Goal: Transaction & Acquisition: Purchase product/service

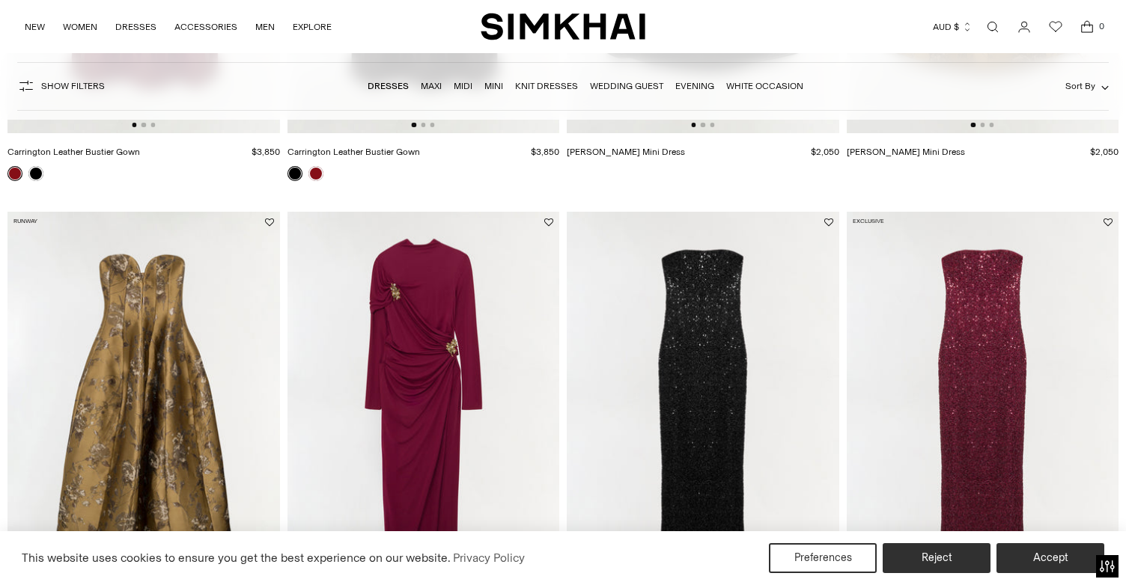
scroll to position [971, 0]
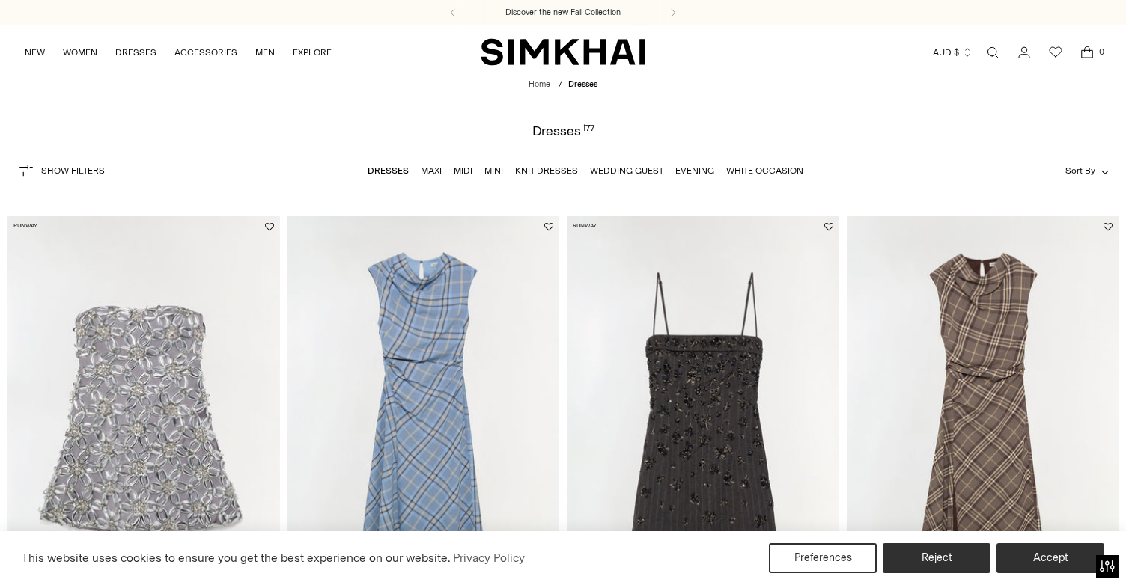
click at [1099, 180] on div "Show Filters Show Filters Dresses Maxi Midi Mini Knit Dresses Wedding Guest Eve…" at bounding box center [563, 171] width 1092 height 49
click at [1099, 175] on button "Sort By" at bounding box center [1086, 170] width 43 height 16
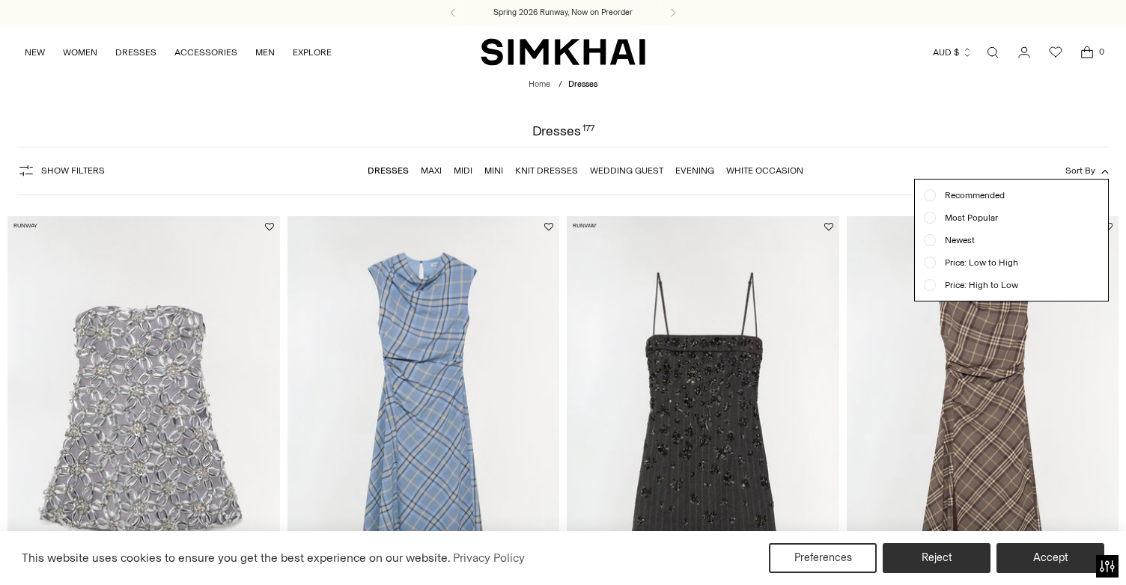
click at [902, 151] on div "Show Filters Show Filters Dresses Maxi Midi Mini Knit Dresses Wedding Guest Eve…" at bounding box center [563, 171] width 1092 height 49
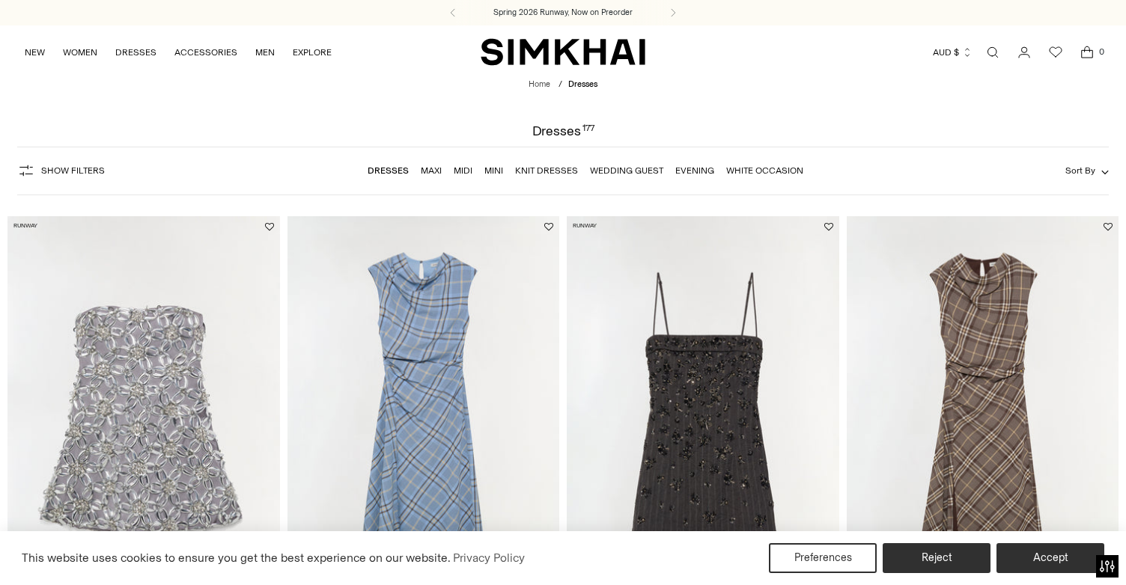
click at [100, 168] on span "Show Filters" at bounding box center [73, 170] width 64 height 10
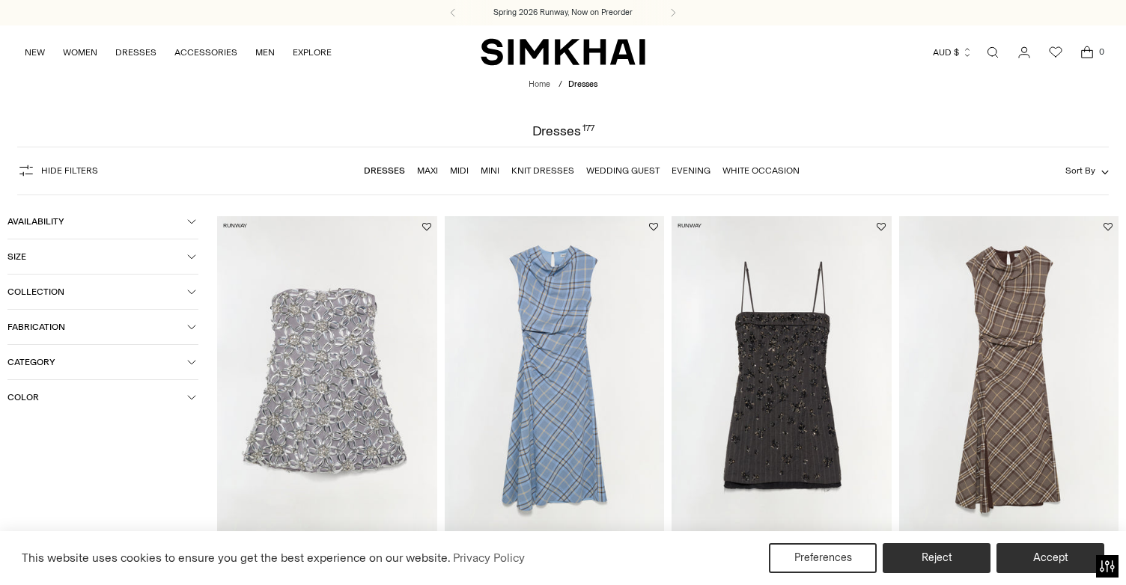
click at [58, 400] on span "Color" at bounding box center [97, 397] width 180 height 10
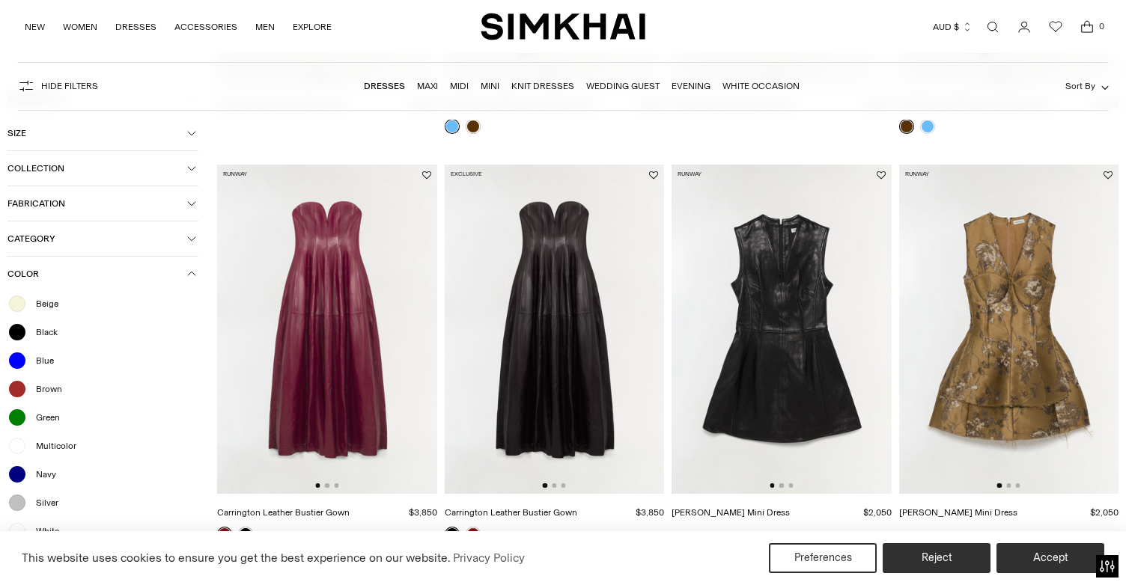
scroll to position [466, 0]
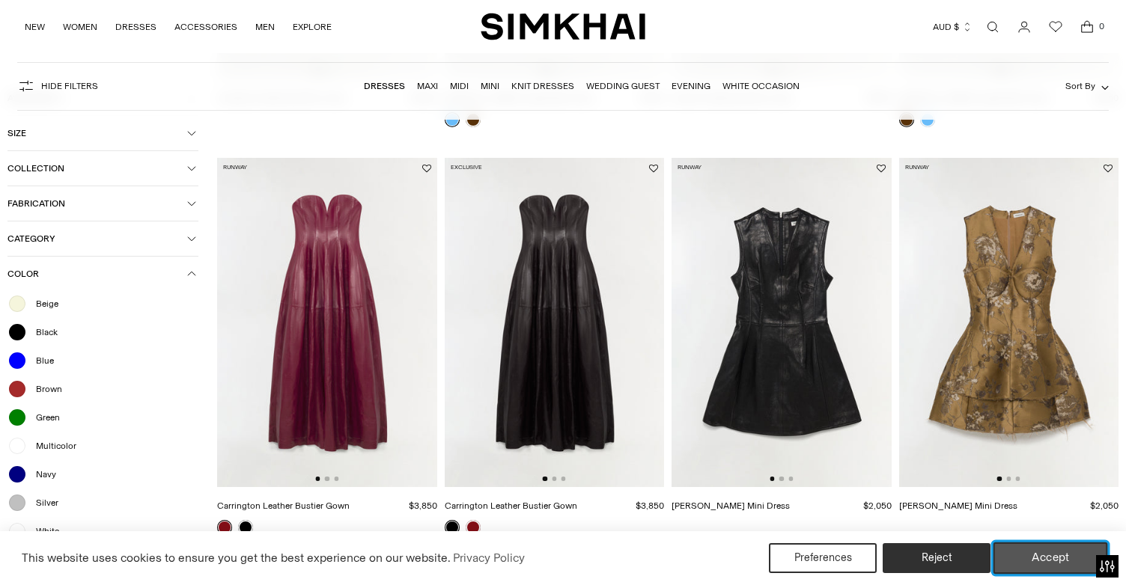
click at [1056, 568] on button "Accept" at bounding box center [1050, 558] width 115 height 31
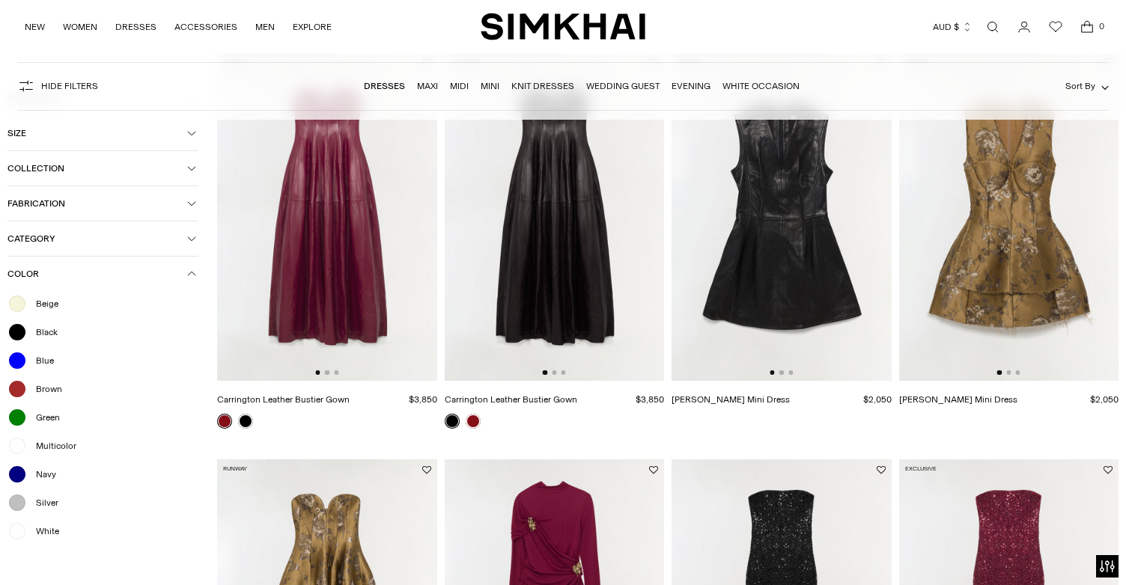
click at [55, 307] on span "Beige" at bounding box center [42, 303] width 31 height 13
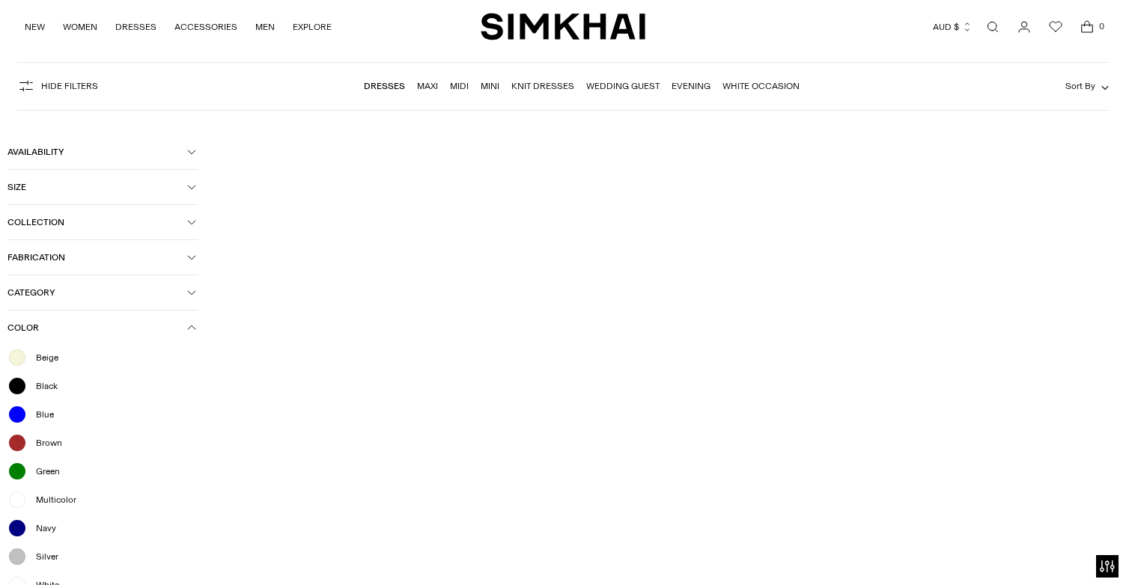
scroll to position [0, 0]
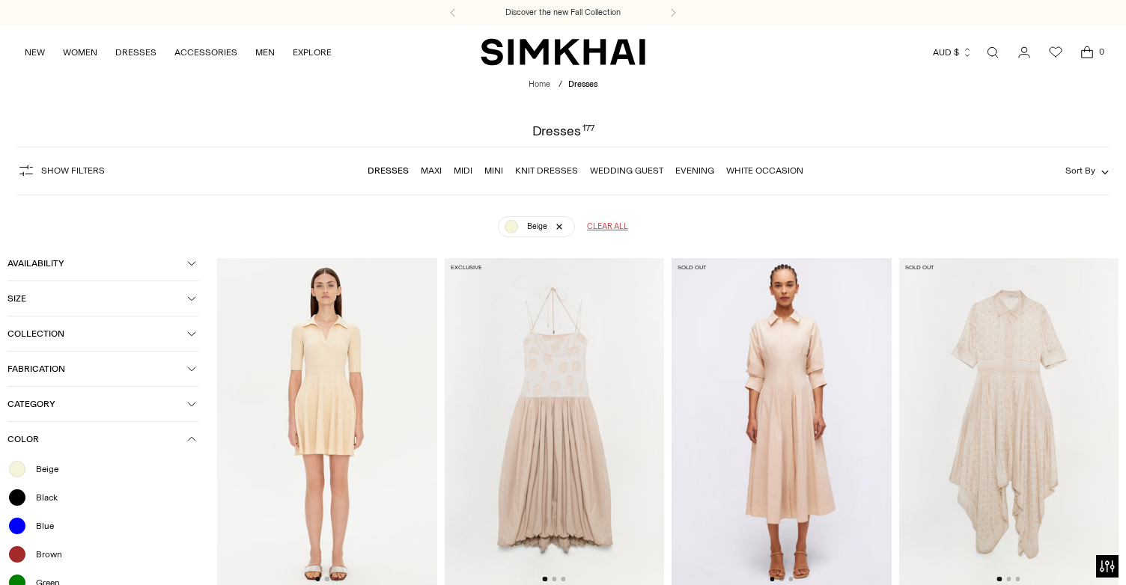
click at [791, 99] on header "Home / Dresses Dresses 177" at bounding box center [563, 108] width 1126 height 59
click at [376, 173] on link "Dresses" at bounding box center [388, 170] width 41 height 10
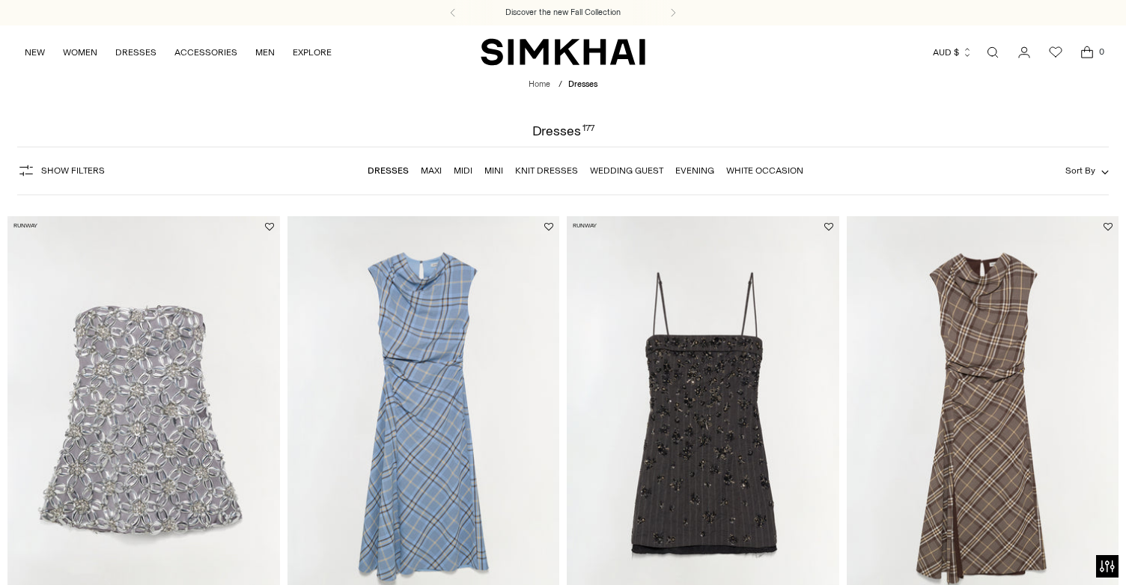
click at [640, 171] on link "Wedding Guest" at bounding box center [626, 170] width 73 height 10
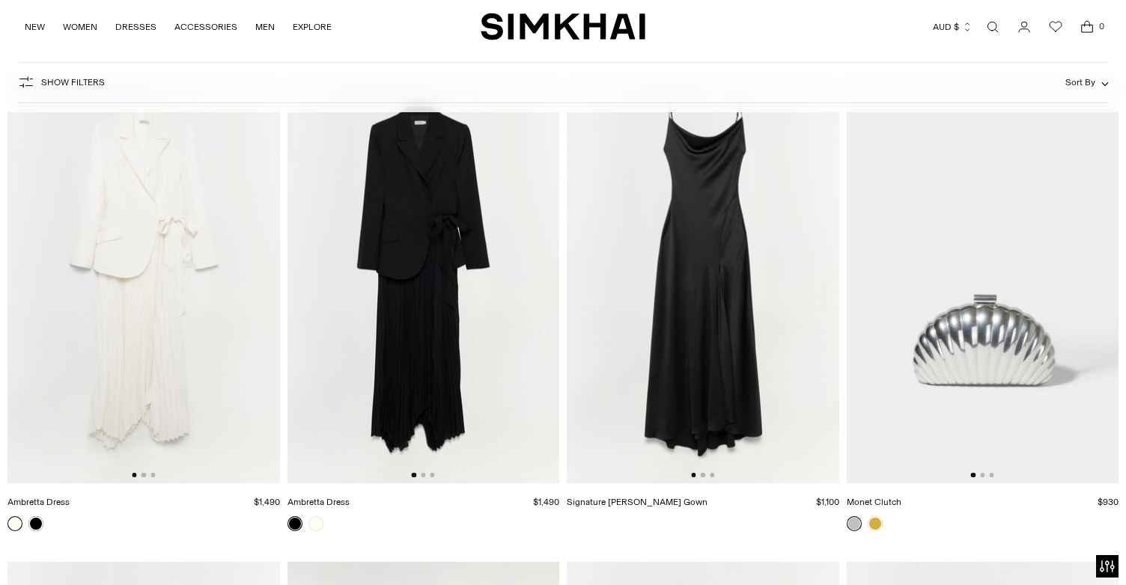
scroll to position [5977, 0]
